Goal: Task Accomplishment & Management: Complete application form

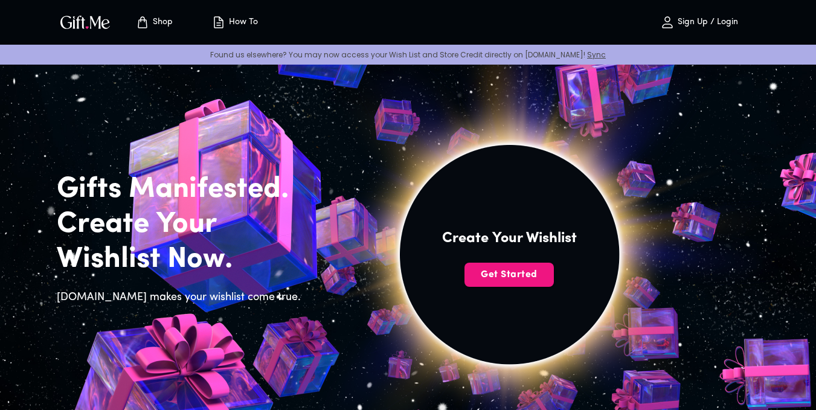
click at [735, 24] on p "Sign Up / Login" at bounding box center [705, 23] width 63 height 10
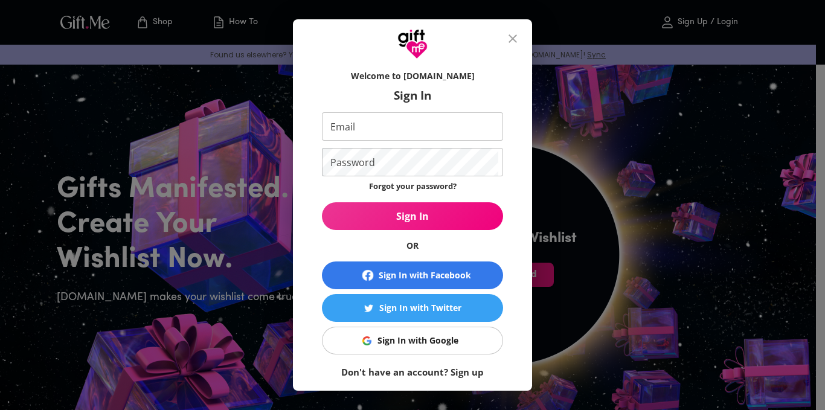
click at [414, 350] on button "Sign In with Google" at bounding box center [412, 341] width 181 height 28
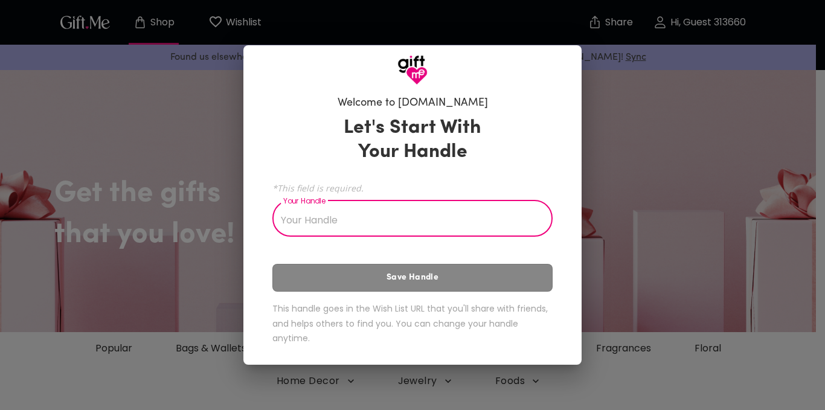
drag, startPoint x: 0, startPoint y: 0, endPoint x: 578, endPoint y: 203, distance: 613.0
click at [578, 203] on div "Welcome to [DOMAIN_NAME] Let's Start With Your Handle *This field is required. …" at bounding box center [412, 225] width 338 height 280
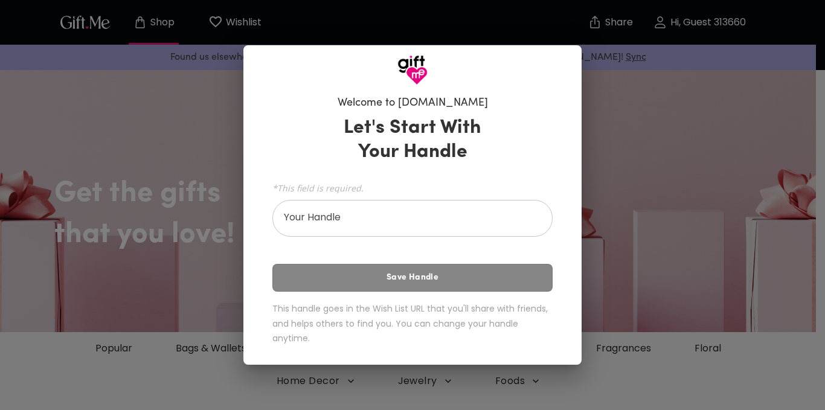
click at [510, 223] on input "Your Handle" at bounding box center [405, 220] width 267 height 34
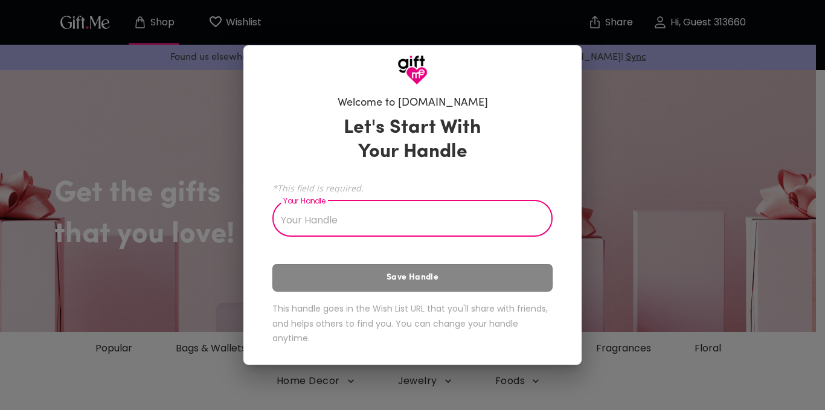
click at [661, 194] on div "Welcome to [DOMAIN_NAME] Let's Start With Your Handle *This field is required. …" at bounding box center [412, 205] width 825 height 410
